Goal: Information Seeking & Learning: Learn about a topic

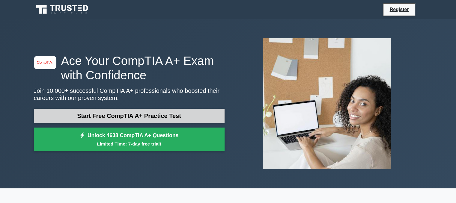
click at [192, 119] on link "Start Free CompTIA A+ Practice Test" at bounding box center [129, 116] width 191 height 14
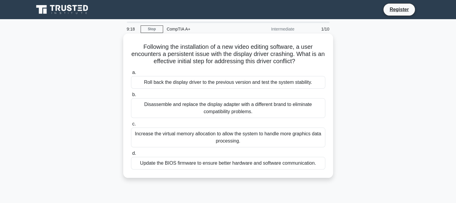
click at [249, 164] on div "Update the BIOS firmware to ensure better hardware and software communication." at bounding box center [228, 163] width 194 height 13
click at [131, 156] on input "d. Update the BIOS firmware to ensure better hardware and software communicatio…" at bounding box center [131, 154] width 0 height 4
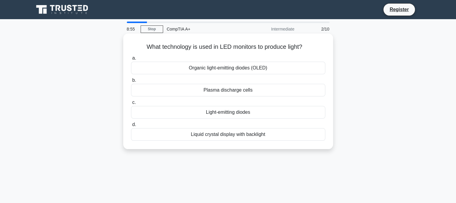
click at [220, 113] on div "Light-emitting diodes" at bounding box center [228, 112] width 194 height 13
click at [131, 105] on input "c. Light-emitting diodes" at bounding box center [131, 103] width 0 height 4
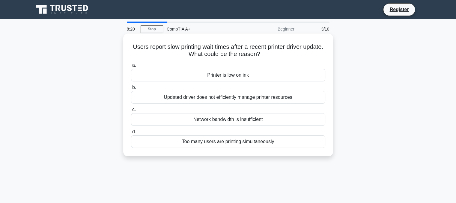
click at [247, 143] on div "Too many users are printing simultaneously" at bounding box center [228, 142] width 194 height 13
click at [131, 134] on input "d. Too many users are printing simultaneously" at bounding box center [131, 132] width 0 height 4
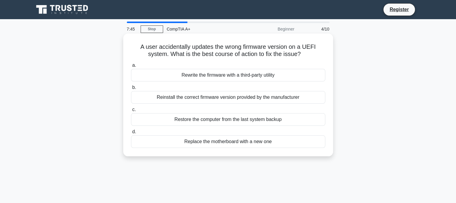
click at [255, 118] on div "Restore the computer from the last system backup" at bounding box center [228, 119] width 194 height 13
click at [131, 112] on input "c. Restore the computer from the last system backup" at bounding box center [131, 110] width 0 height 4
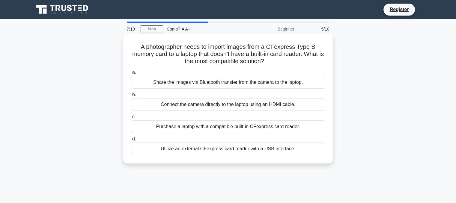
click at [252, 82] on div "Share the images via Bluetooth transfer from the camera to the laptop." at bounding box center [228, 82] width 194 height 13
click at [131, 75] on input "a. Share the images via Bluetooth transfer from the camera to the laptop." at bounding box center [131, 73] width 0 height 4
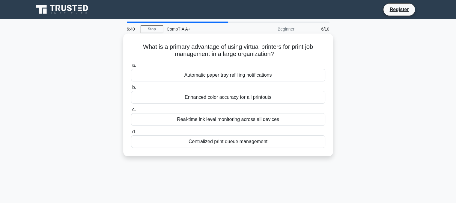
click at [275, 142] on div "Centralized print queue management" at bounding box center [228, 142] width 194 height 13
click at [131, 134] on input "d. Centralized print queue management" at bounding box center [131, 132] width 0 height 4
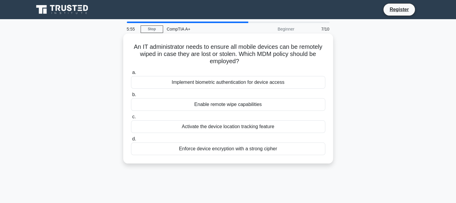
click at [251, 106] on div "Enable remote wipe capabilities" at bounding box center [228, 104] width 194 height 13
click at [131, 97] on input "b. Enable remote wipe capabilities" at bounding box center [131, 95] width 0 height 4
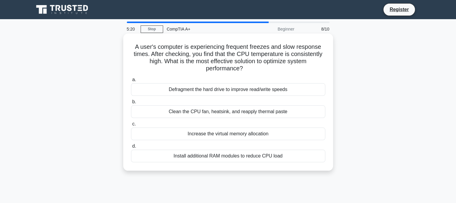
click at [261, 156] on div "Install additional RAM modules to reduce CPU load" at bounding box center [228, 156] width 194 height 13
click at [131, 149] on input "d. Install additional RAM modules to reduce CPU load" at bounding box center [131, 147] width 0 height 4
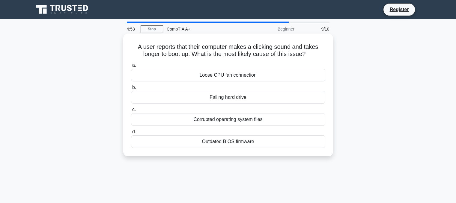
click at [234, 96] on div "Failing hard drive" at bounding box center [228, 97] width 194 height 13
click at [131, 90] on input "b. Failing hard drive" at bounding box center [131, 88] width 0 height 4
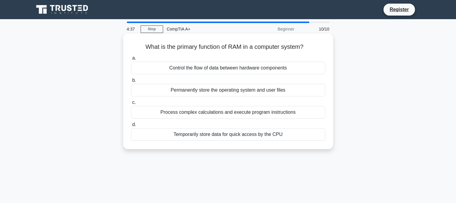
click at [275, 135] on div "Temporarily store data for quick access by the CPU" at bounding box center [228, 134] width 194 height 13
click at [131, 127] on input "d. Temporarily store data for quick access by the CPU" at bounding box center [131, 125] width 0 height 4
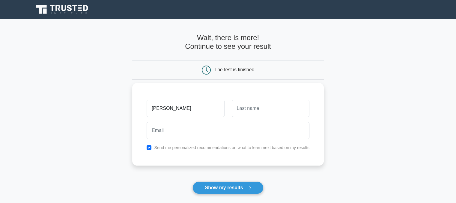
type input "michael"
click at [263, 112] on input "text" at bounding box center [271, 108] width 78 height 17
type input "ndlovu"
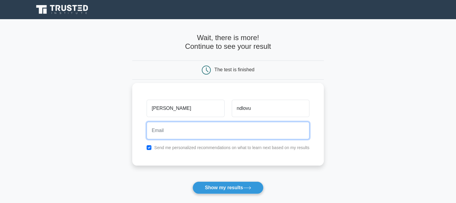
click at [232, 127] on input "email" at bounding box center [228, 130] width 163 height 17
type input "07.m.s.ndlovu0@gmail.com"
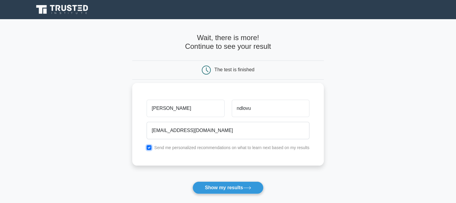
click at [147, 147] on input "checkbox" at bounding box center [149, 148] width 5 height 5
checkbox input "false"
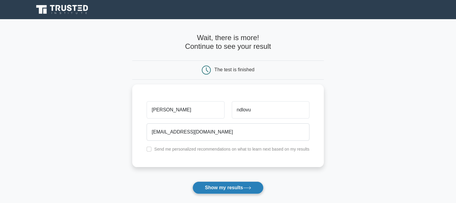
click at [238, 184] on button "Show my results" at bounding box center [228, 188] width 71 height 13
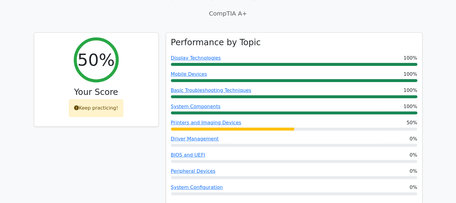
scroll to position [205, 0]
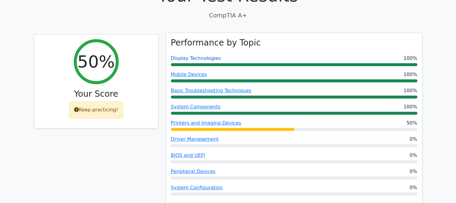
click at [204, 56] on link "Display Technologies" at bounding box center [196, 59] width 50 height 6
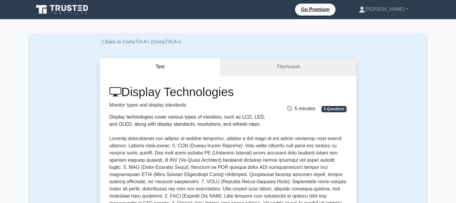
click at [294, 70] on link "Flashcards" at bounding box center [289, 67] width 136 height 17
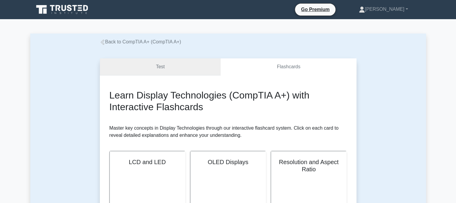
click at [159, 64] on link "Test" at bounding box center [160, 67] width 121 height 17
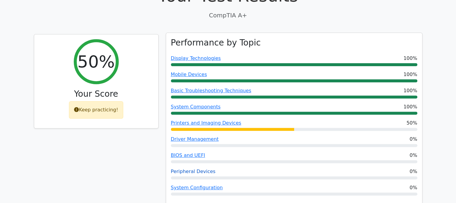
click at [191, 169] on link "Peripheral Devices" at bounding box center [193, 172] width 45 height 6
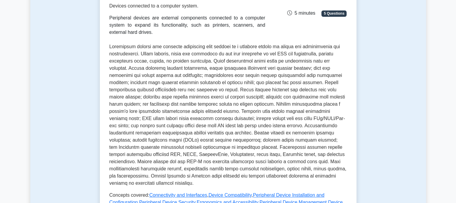
scroll to position [99, 0]
